Goal: Task Accomplishment & Management: Complete application form

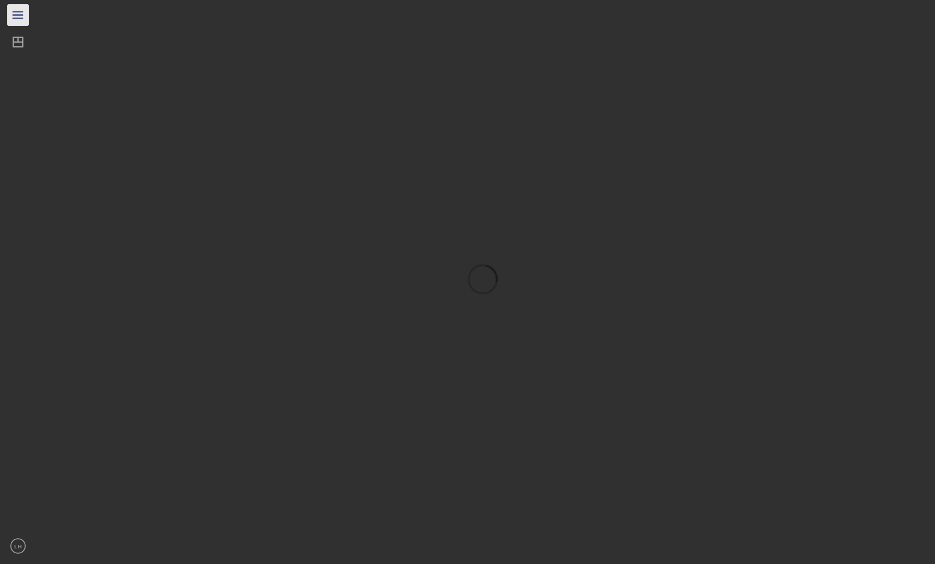
click at [23, 13] on icon "Icon/Menu" at bounding box center [18, 15] width 27 height 27
click at [20, 39] on icon "Icon/Dashboard" at bounding box center [21, 42] width 30 height 30
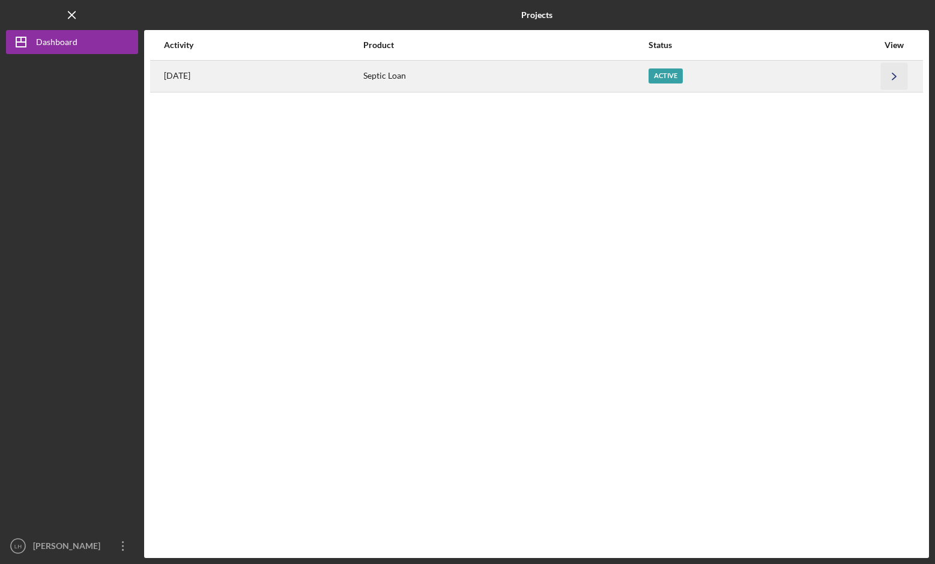
click at [897, 77] on icon "Icon/Navigate" at bounding box center [894, 75] width 27 height 27
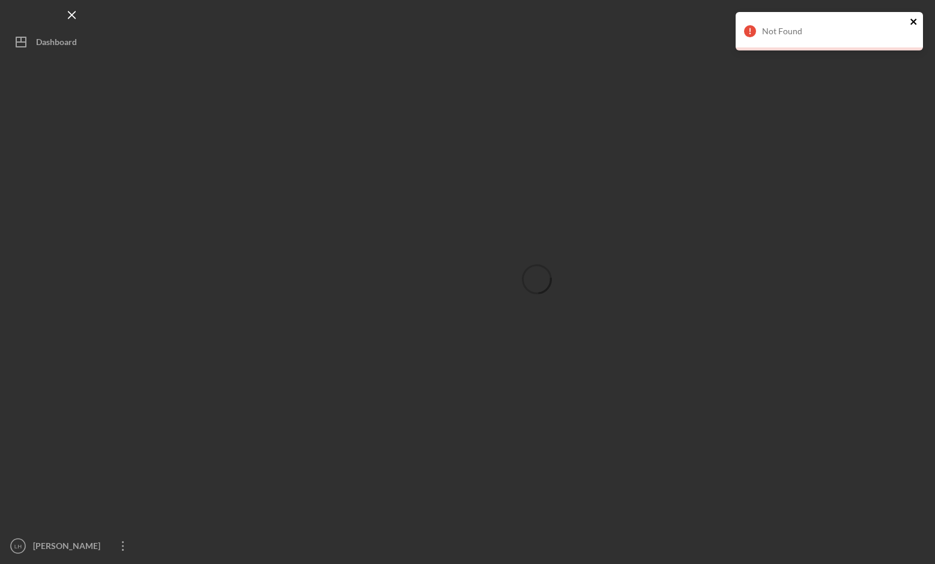
click at [911, 20] on icon "close" at bounding box center [913, 22] width 6 height 6
click at [914, 22] on icon "close" at bounding box center [914, 22] width 8 height 10
click at [912, 19] on icon "close" at bounding box center [914, 22] width 8 height 10
click at [913, 20] on icon "close" at bounding box center [914, 22] width 8 height 10
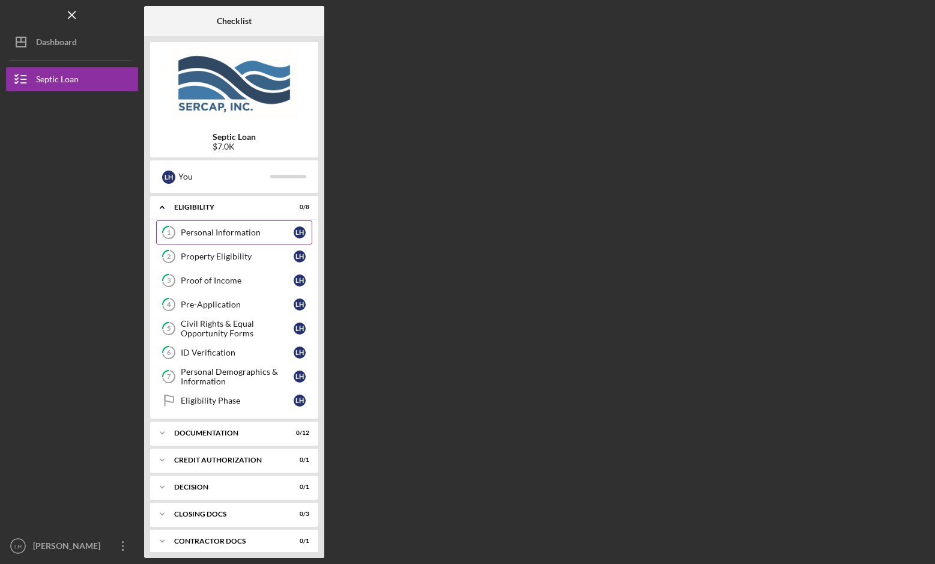
click at [233, 233] on div "Personal Information" at bounding box center [237, 233] width 113 height 10
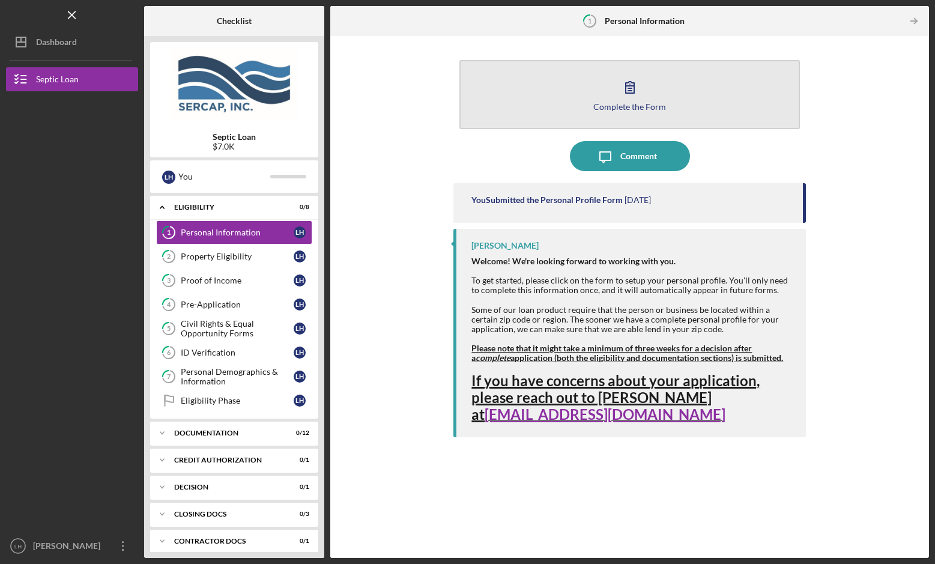
click at [634, 89] on icon "button" at bounding box center [630, 87] width 30 height 30
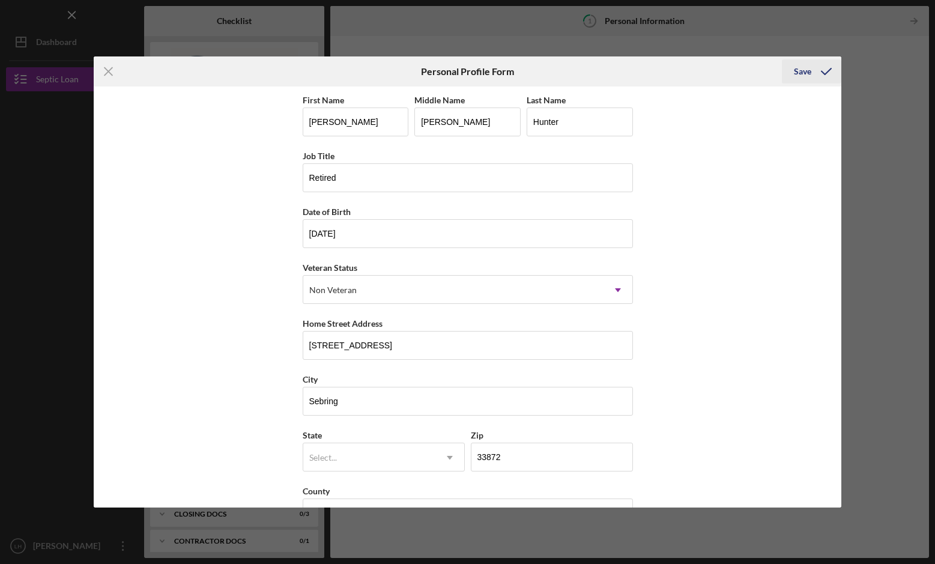
click at [796, 72] on div "Save" at bounding box center [802, 71] width 17 height 24
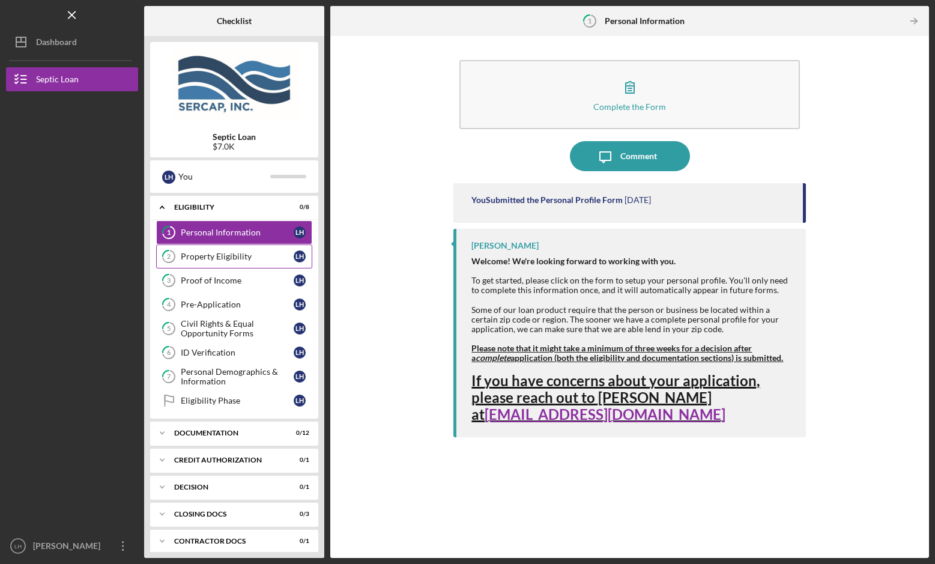
click at [207, 258] on div "Property Eligibility" at bounding box center [237, 257] width 113 height 10
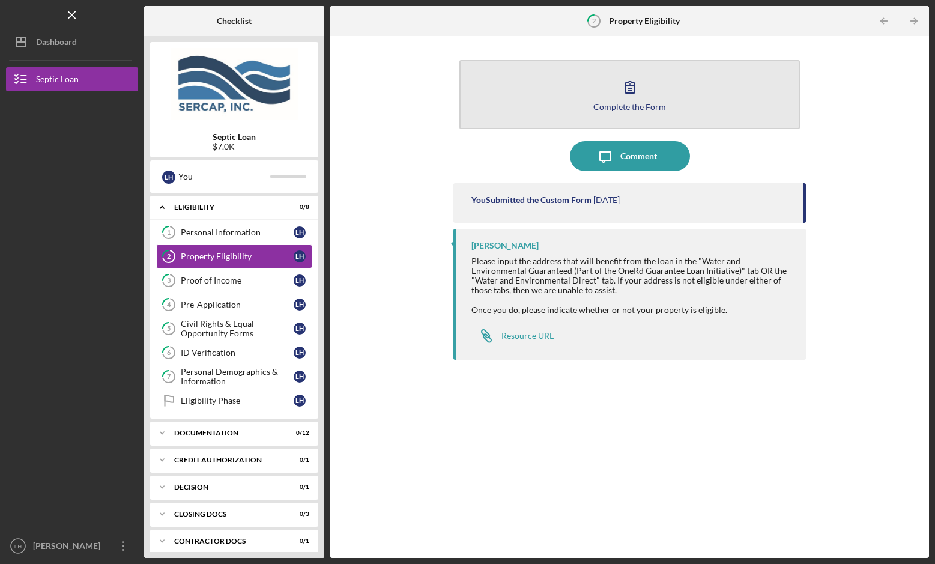
click at [632, 88] on icon "button" at bounding box center [630, 87] width 30 height 30
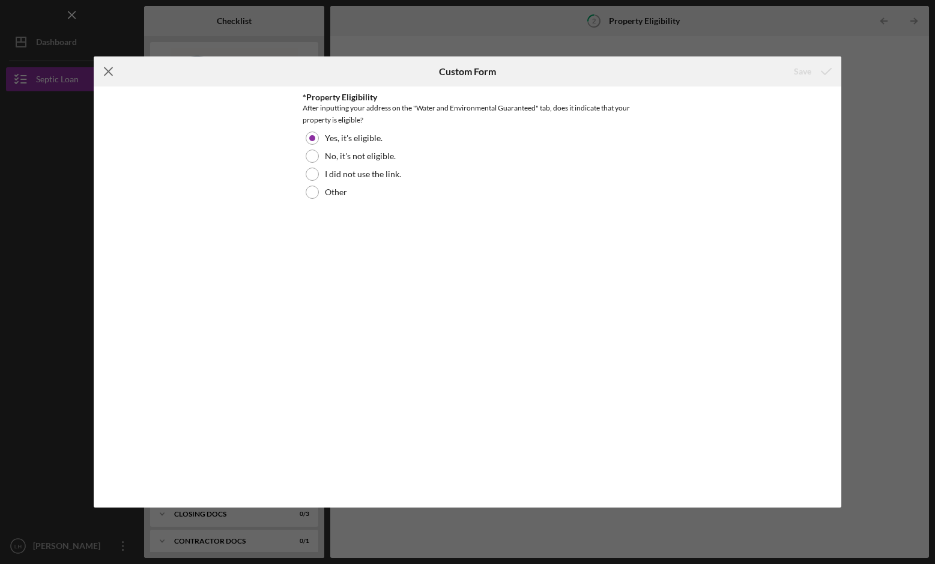
click at [107, 73] on icon "Icon/Menu Close" at bounding box center [109, 71] width 30 height 30
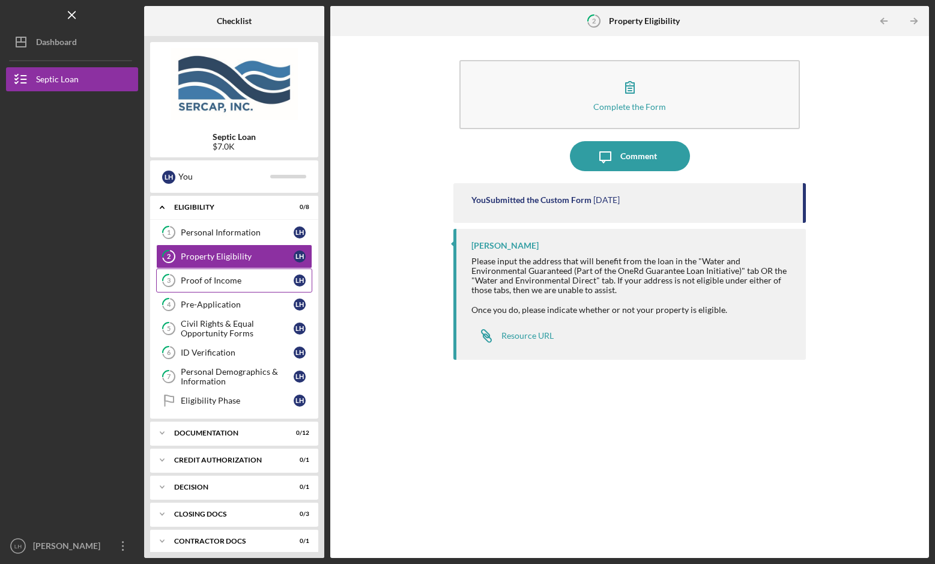
click at [228, 280] on div "Proof of Income" at bounding box center [237, 281] width 113 height 10
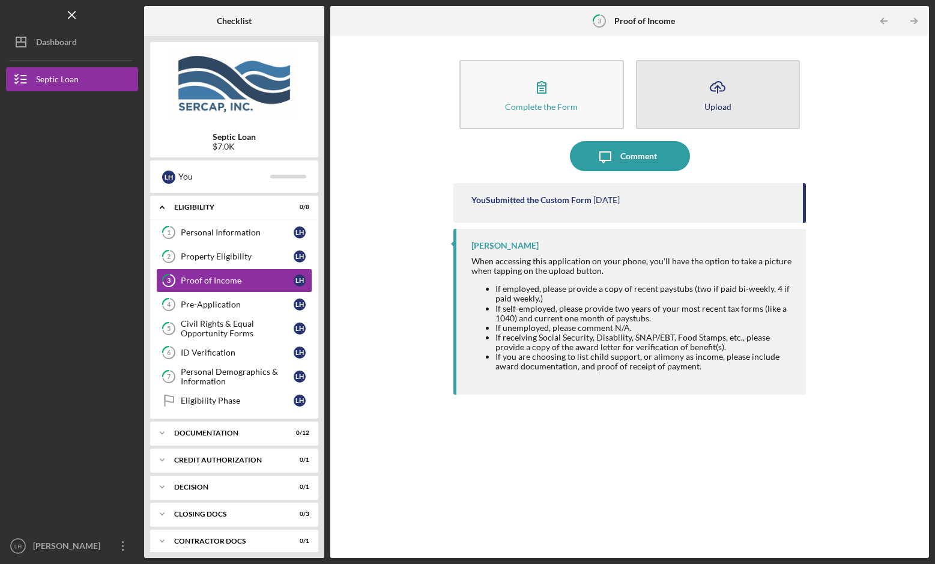
click at [724, 80] on icon "Icon/Upload" at bounding box center [718, 87] width 30 height 30
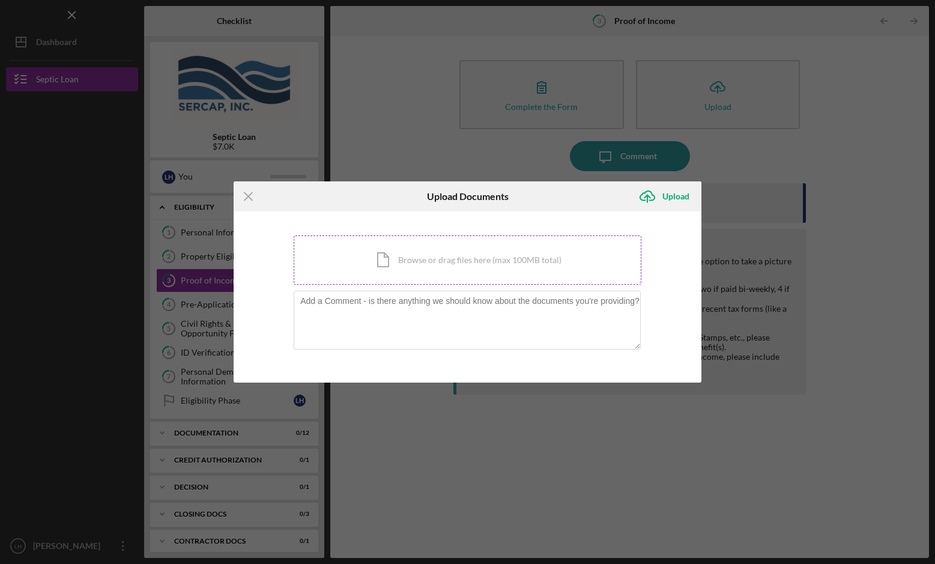
click at [400, 256] on div "Icon/Document Browse or drag files here (max 100MB total) Tap to choose files o…" at bounding box center [468, 259] width 348 height 49
click at [671, 191] on div "Upload" at bounding box center [675, 196] width 27 height 24
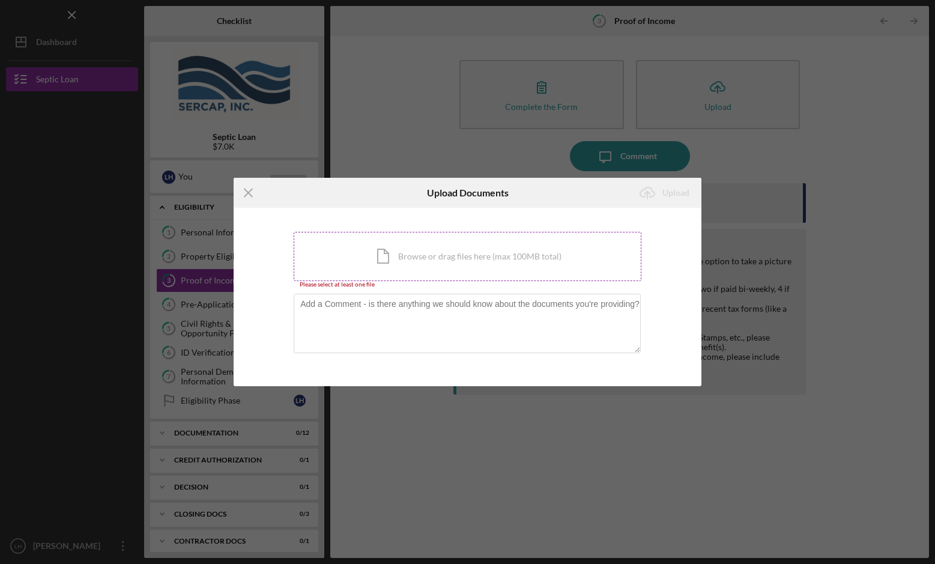
click at [382, 259] on div "Icon/Document Browse or drag files here (max 100MB total) Tap to choose files o…" at bounding box center [468, 256] width 348 height 49
click at [247, 190] on icon "Icon/Menu Close" at bounding box center [249, 193] width 30 height 30
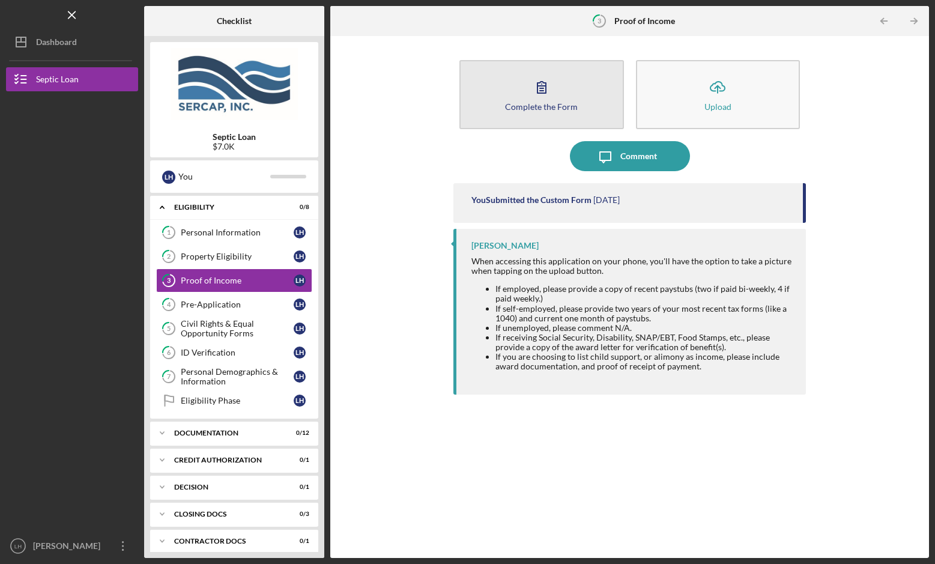
click at [536, 89] on icon "button" at bounding box center [542, 87] width 30 height 30
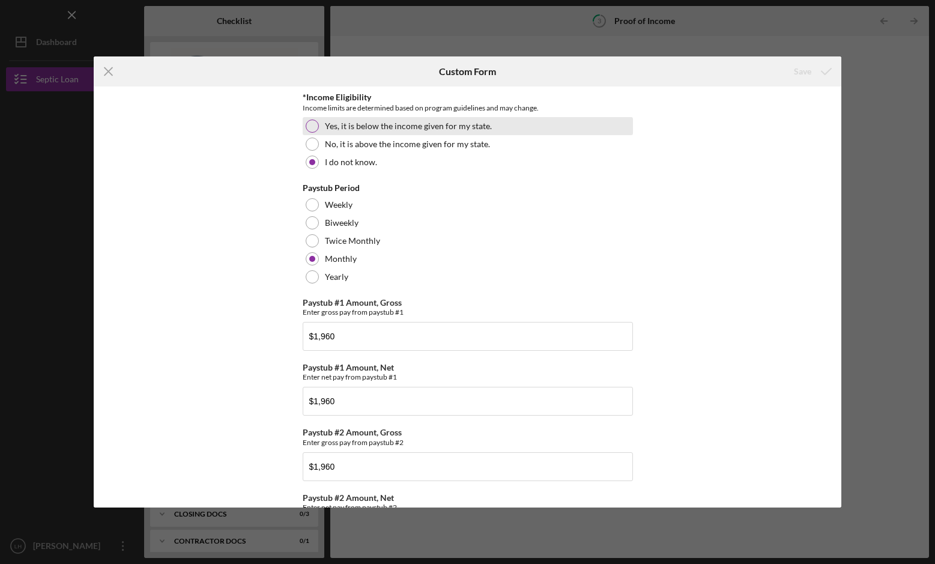
click at [311, 127] on div at bounding box center [312, 125] width 13 height 13
click at [800, 71] on div "Save" at bounding box center [802, 71] width 17 height 24
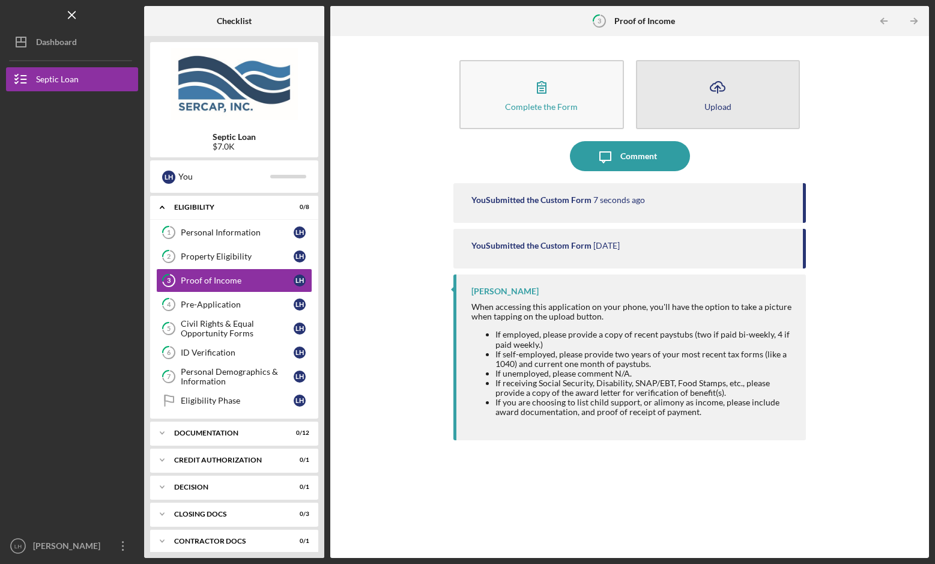
click at [721, 89] on icon "Icon/Upload" at bounding box center [718, 87] width 30 height 30
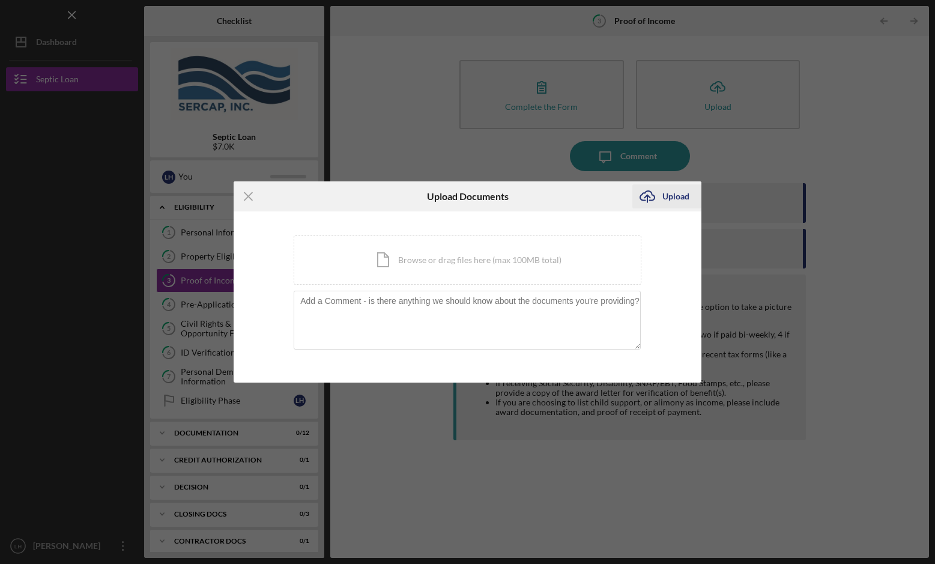
click at [677, 197] on div "Upload" at bounding box center [675, 196] width 27 height 24
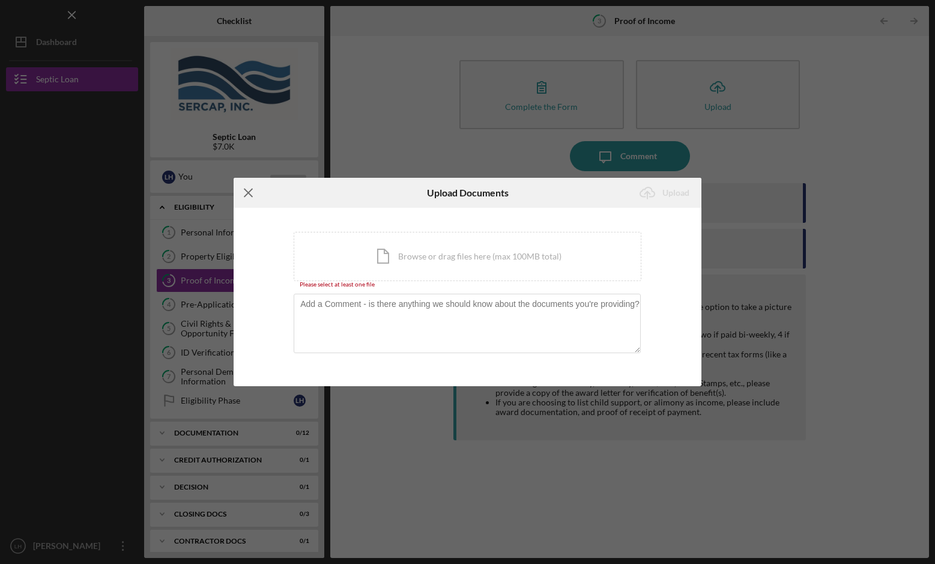
click at [247, 189] on icon "Icon/Menu Close" at bounding box center [249, 193] width 30 height 30
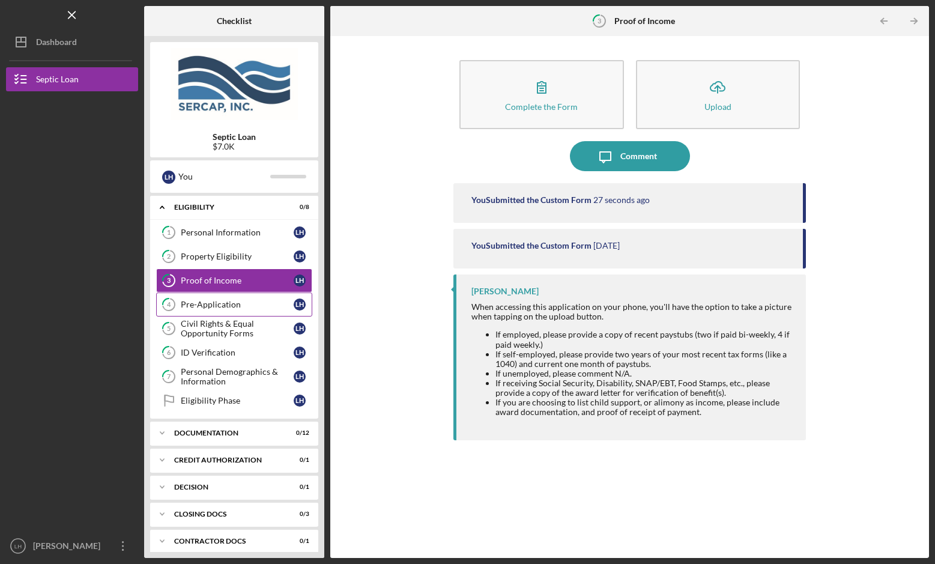
click at [199, 301] on div "Pre-Application" at bounding box center [237, 305] width 113 height 10
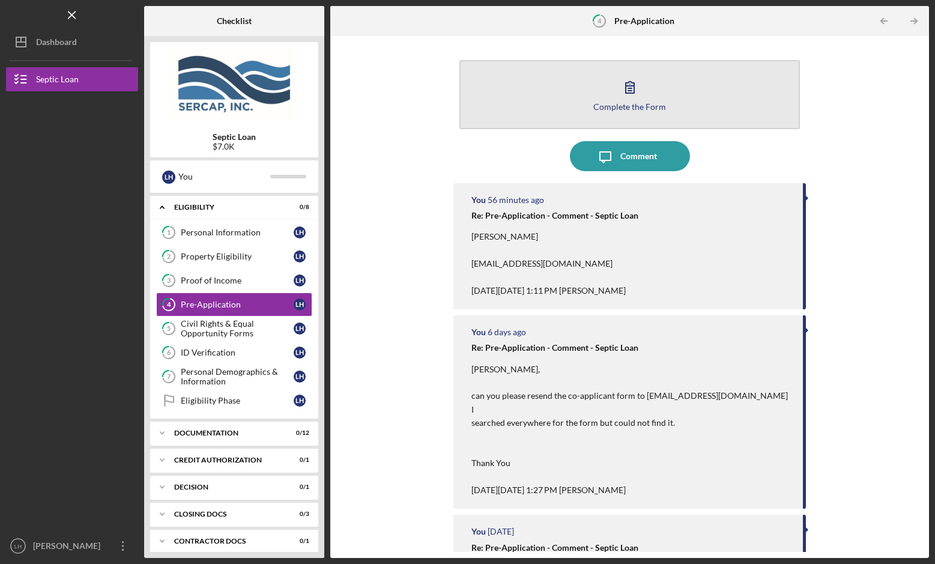
click at [620, 92] on icon "button" at bounding box center [630, 87] width 30 height 30
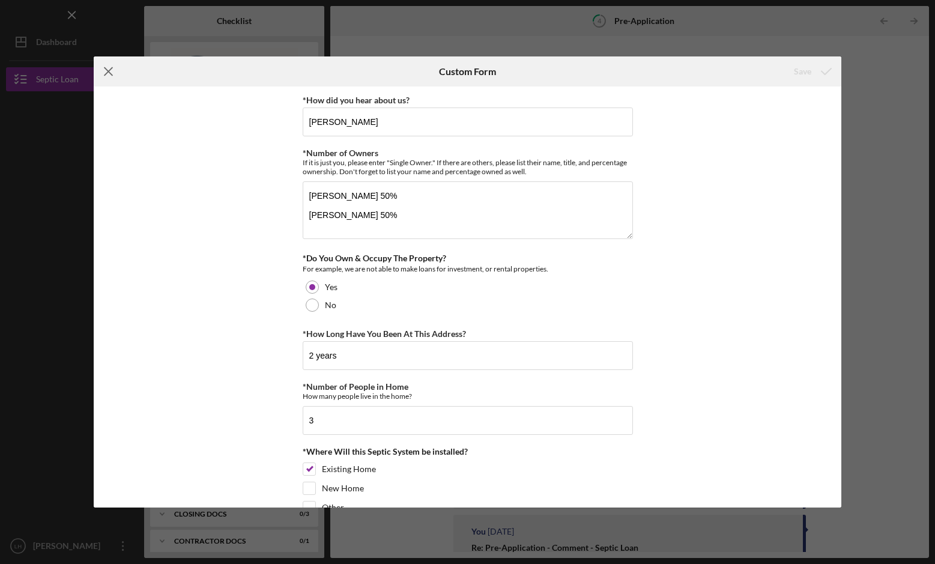
click at [105, 73] on icon "Icon/Menu Close" at bounding box center [109, 71] width 30 height 30
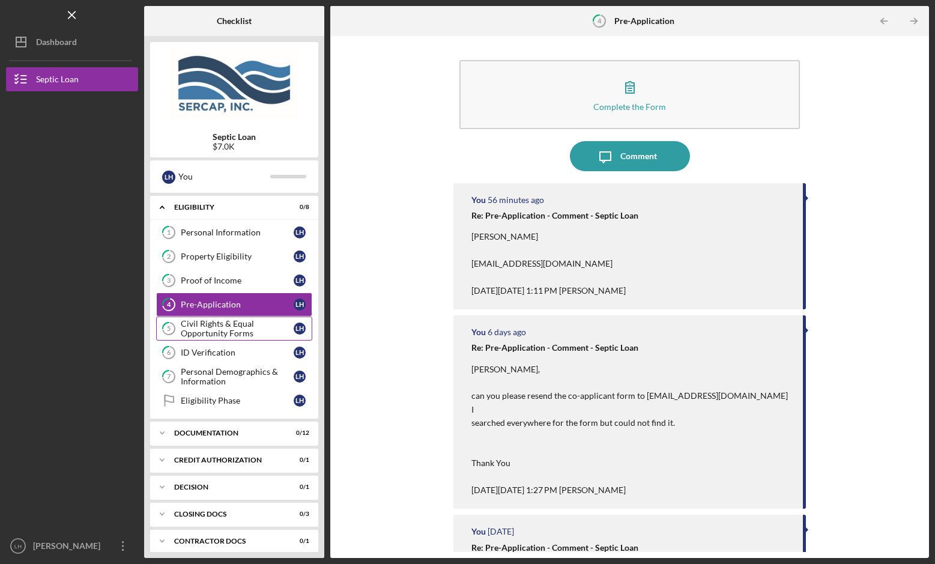
click at [228, 326] on div "Civil Rights & Equal Opportunity Forms" at bounding box center [237, 328] width 113 height 19
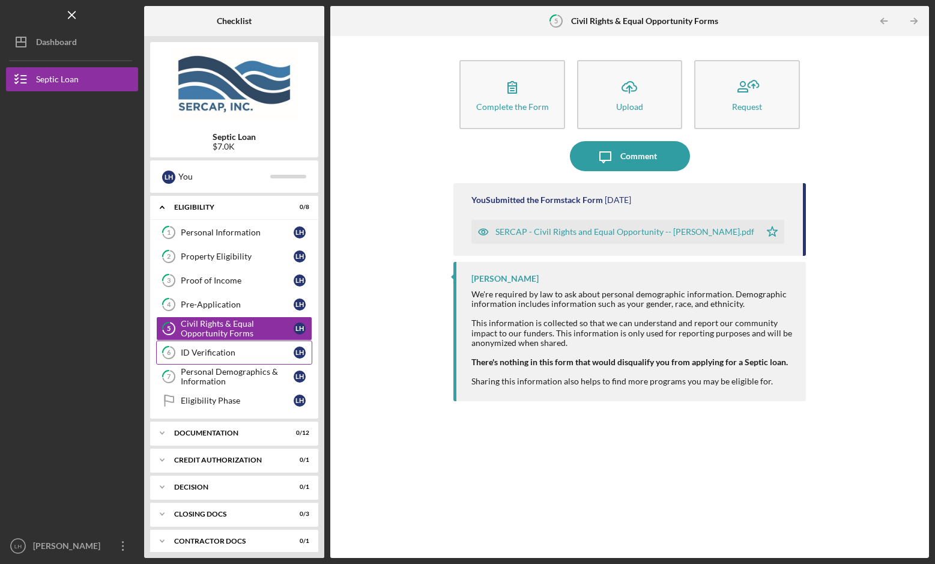
click at [212, 350] on div "ID Verification" at bounding box center [237, 353] width 113 height 10
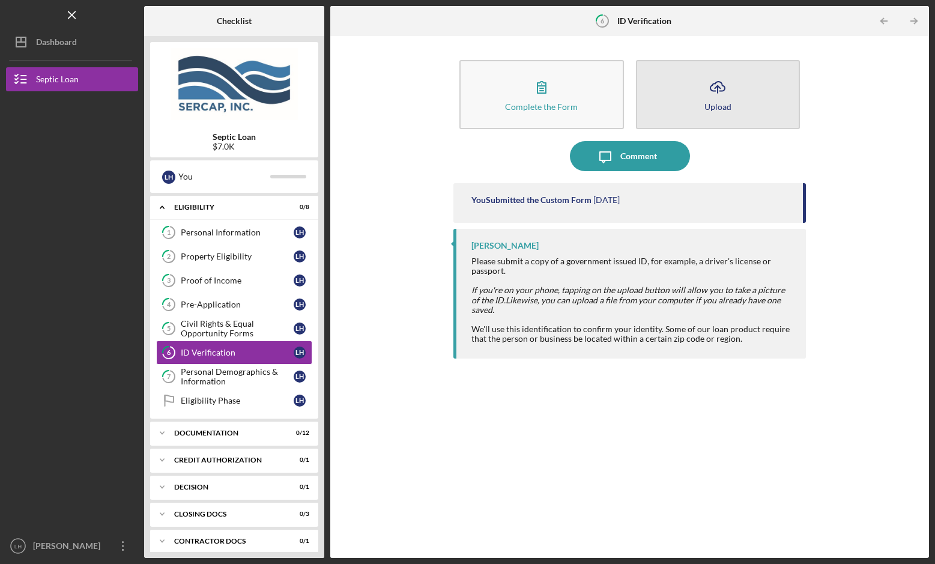
click at [718, 86] on line "button" at bounding box center [718, 89] width 0 height 7
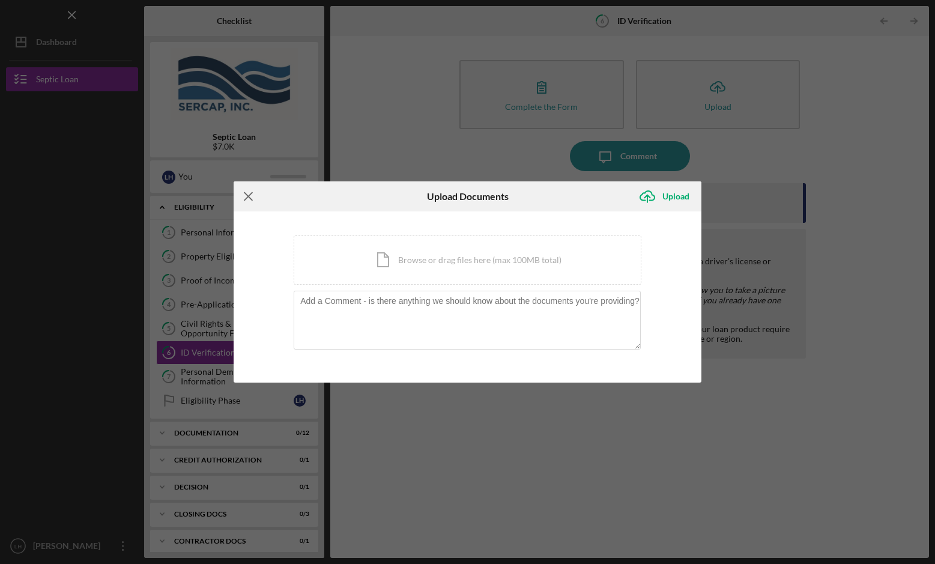
click at [251, 198] on line at bounding box center [248, 196] width 8 height 8
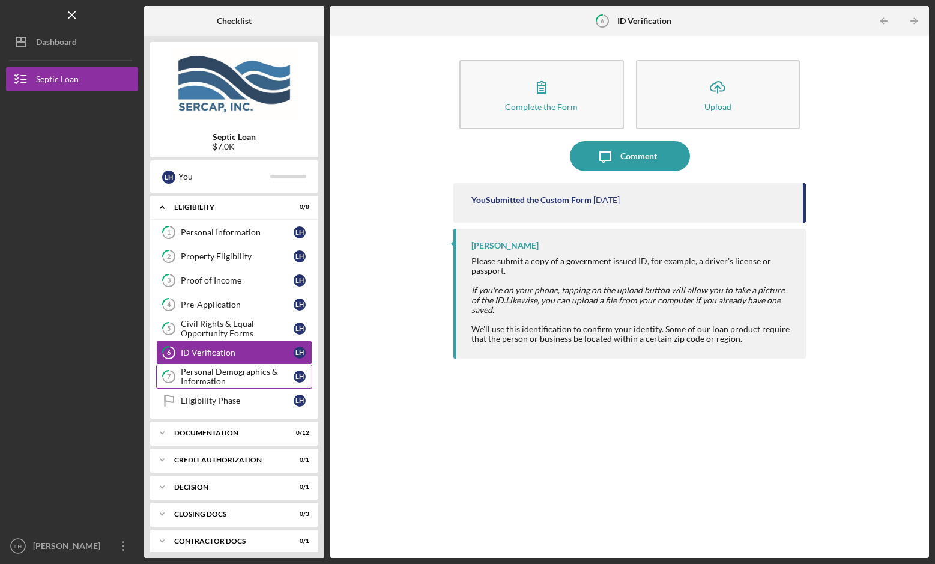
click at [207, 376] on div "Personal Demographics & Information" at bounding box center [237, 376] width 113 height 19
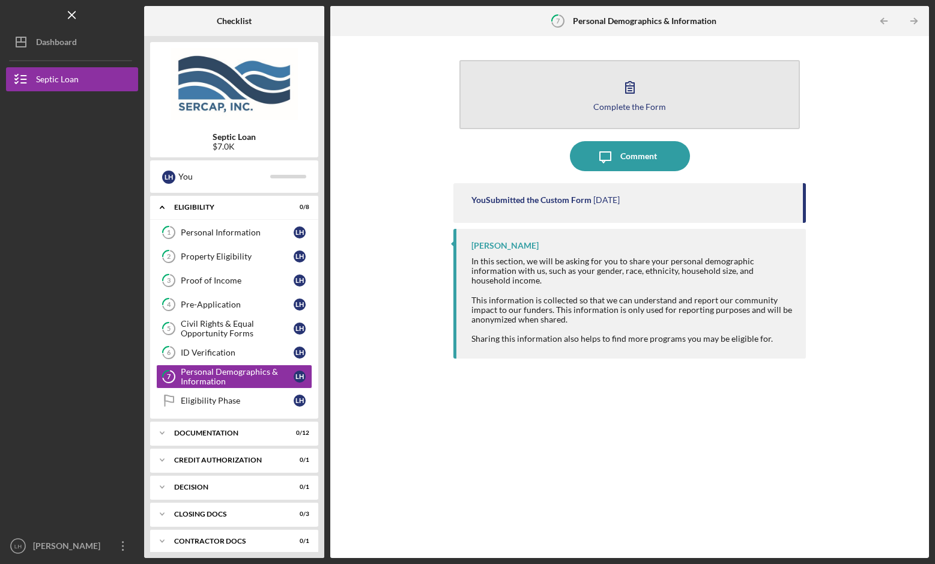
click at [629, 89] on icon "button" at bounding box center [630, 87] width 30 height 30
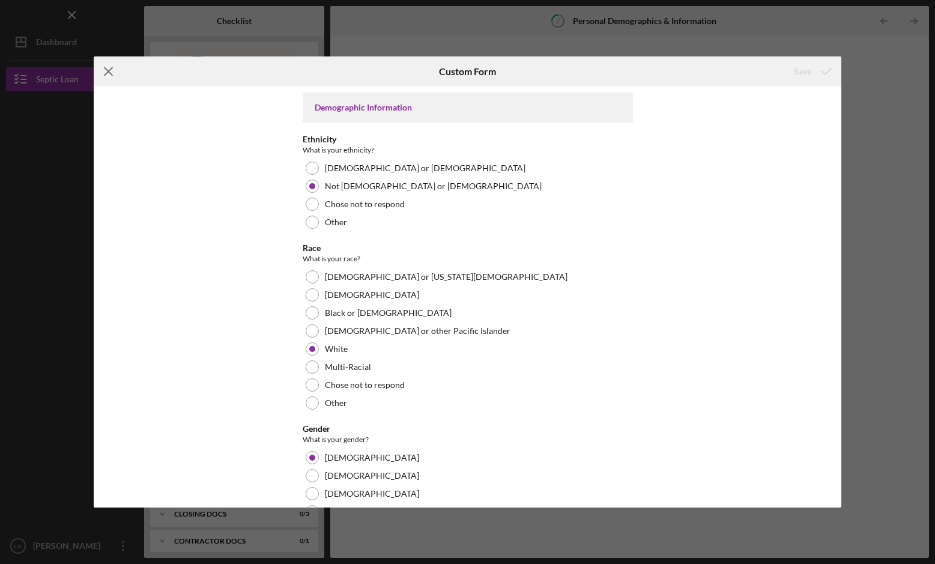
click at [107, 70] on icon "Icon/Menu Close" at bounding box center [109, 71] width 30 height 30
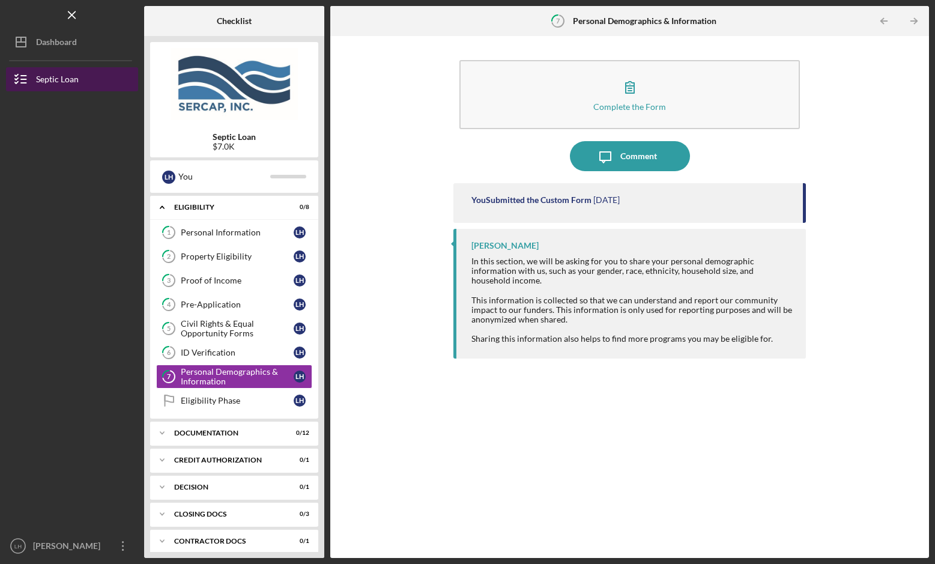
click at [15, 81] on icon "button" at bounding box center [21, 79] width 30 height 30
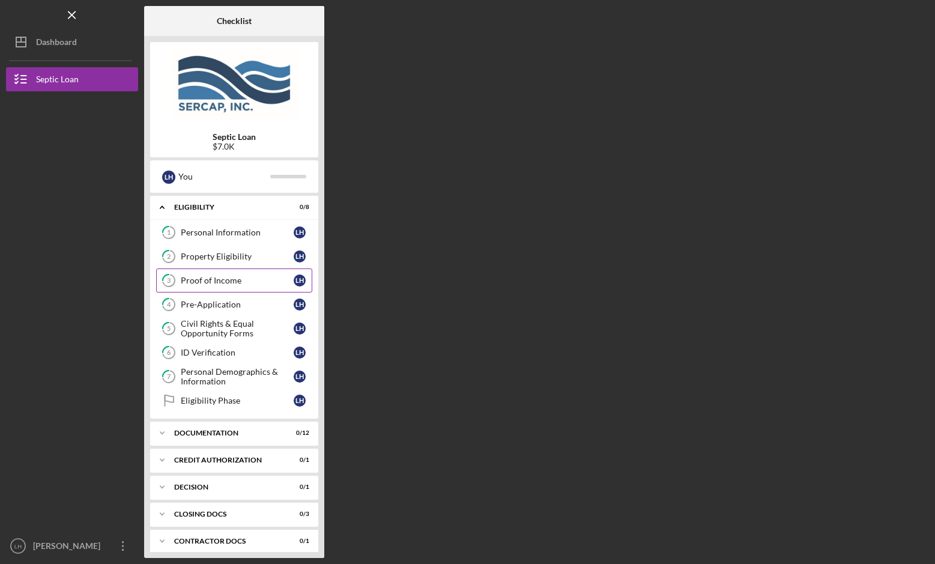
click at [221, 279] on div "Proof of Income" at bounding box center [237, 281] width 113 height 10
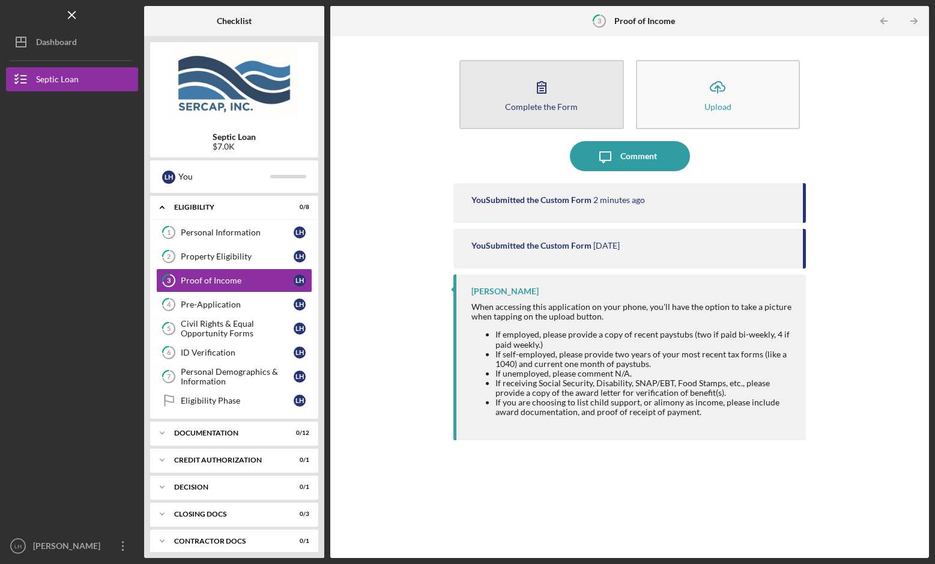
click at [545, 84] on icon "button" at bounding box center [541, 87] width 8 height 11
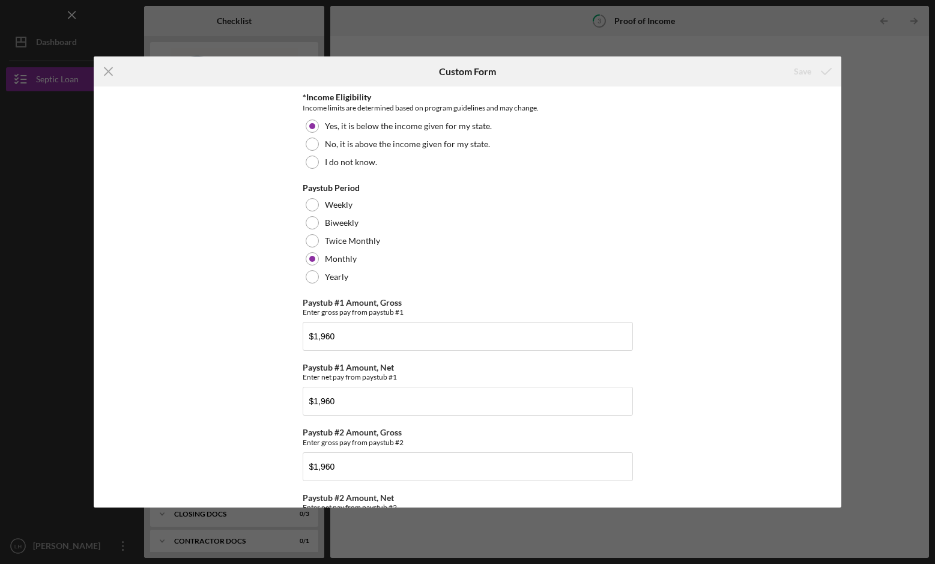
drag, startPoint x: 110, startPoint y: 70, endPoint x: 158, endPoint y: 104, distance: 58.5
click at [110, 70] on line at bounding box center [108, 72] width 8 height 8
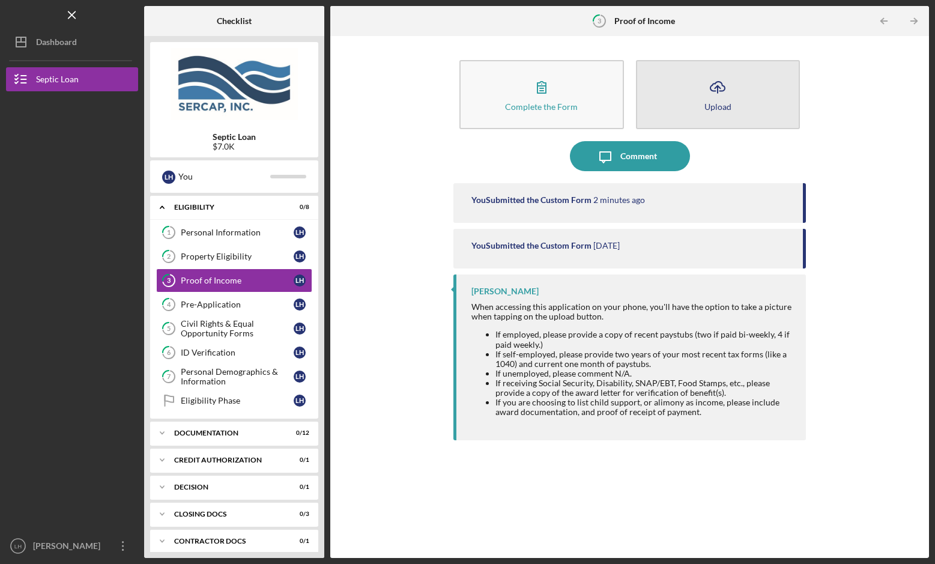
click at [718, 87] on g "button" at bounding box center [717, 87] width 14 height 11
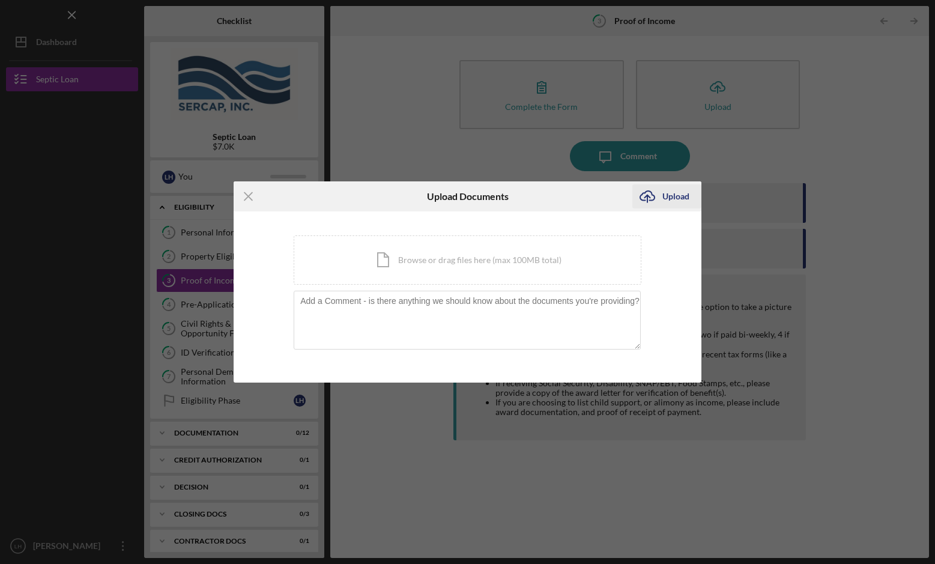
click at [645, 193] on icon "Icon/Upload" at bounding box center [647, 196] width 30 height 30
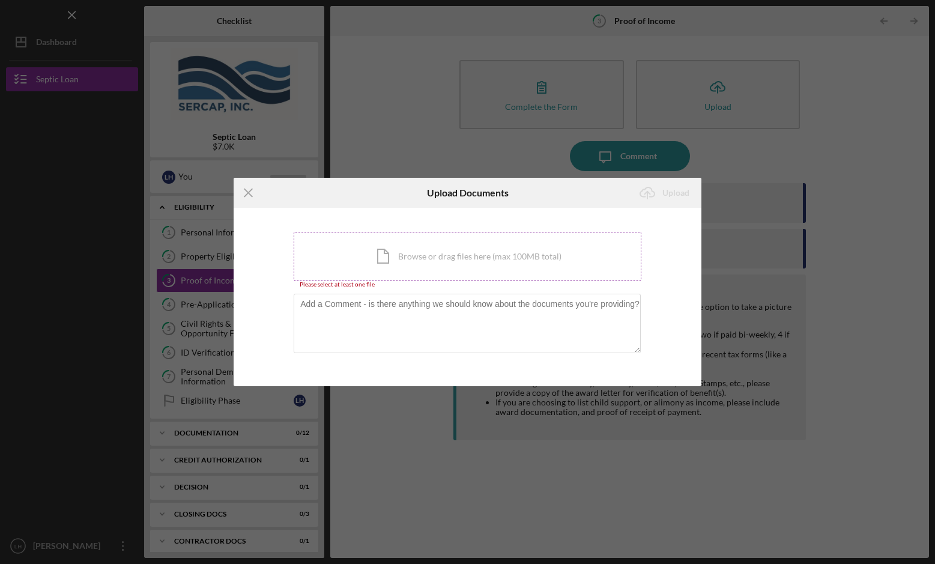
click at [386, 253] on div "Icon/Document Browse or drag files here (max 100MB total) Tap to choose files o…" at bounding box center [468, 256] width 348 height 49
click at [387, 255] on div "Icon/Document Browse or drag files here (max 100MB total) Tap to choose files o…" at bounding box center [468, 256] width 348 height 49
click at [384, 258] on div "Icon/Document Browse or drag files here (max 100MB total) Tap to choose files o…" at bounding box center [468, 256] width 348 height 49
click at [407, 252] on div "Icon/Document Browse or drag files here (max 100MB total) Tap to choose files o…" at bounding box center [468, 256] width 348 height 49
click at [378, 256] on div "Icon/Document Browse or drag files here (max 100MB total) Tap to choose files o…" at bounding box center [468, 256] width 348 height 49
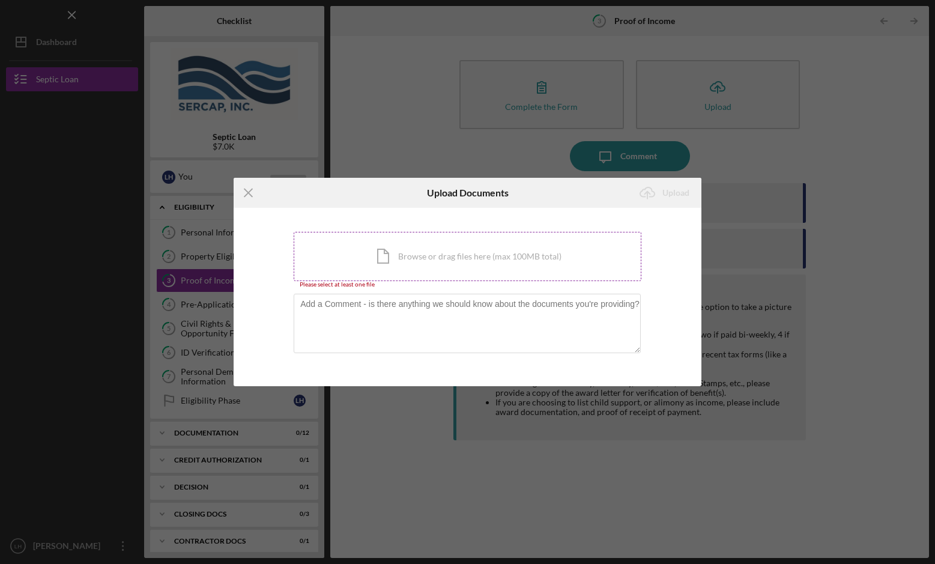
click at [389, 252] on div "Icon/Document Browse or drag files here (max 100MB total) Tap to choose files o…" at bounding box center [468, 256] width 348 height 49
click at [247, 190] on icon "Icon/Menu Close" at bounding box center [249, 193] width 30 height 30
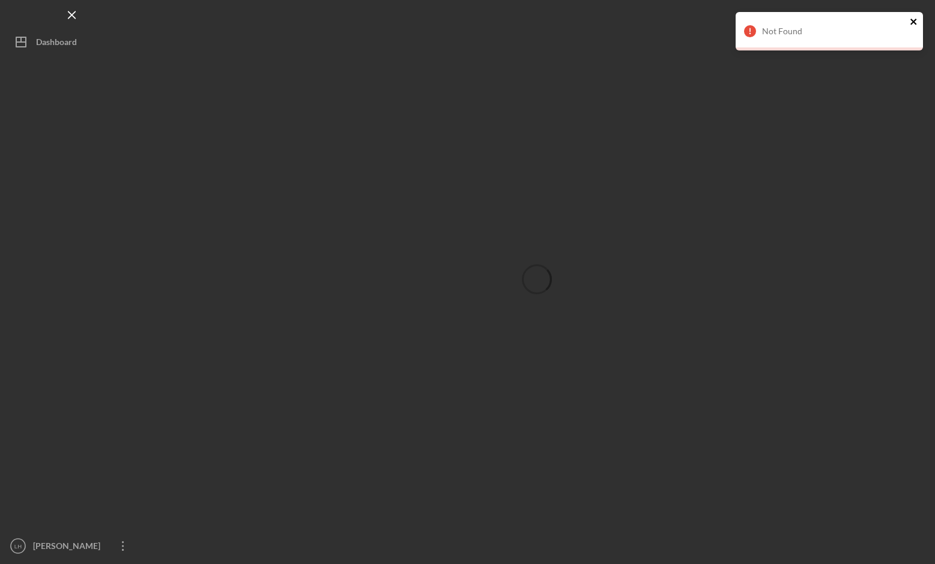
click at [912, 20] on icon "close" at bounding box center [913, 22] width 6 height 6
